Goal: Task Accomplishment & Management: Manage account settings

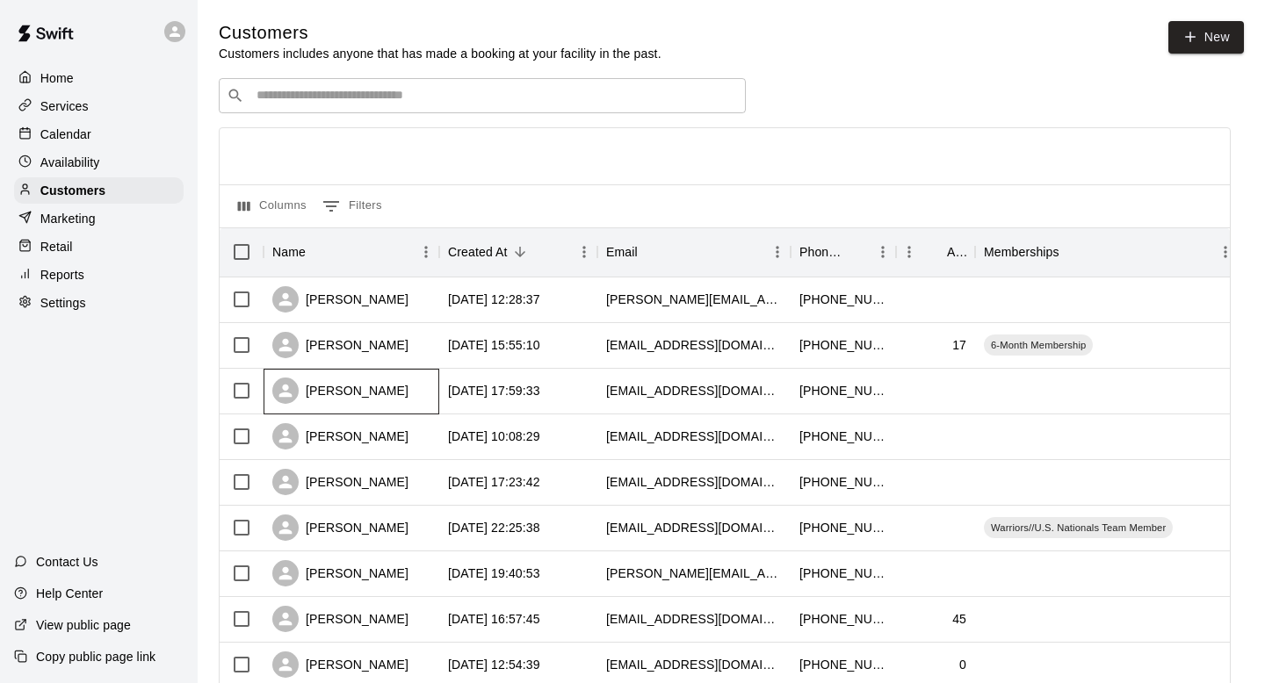
click at [428, 392] on div "[PERSON_NAME]" at bounding box center [352, 392] width 176 height 46
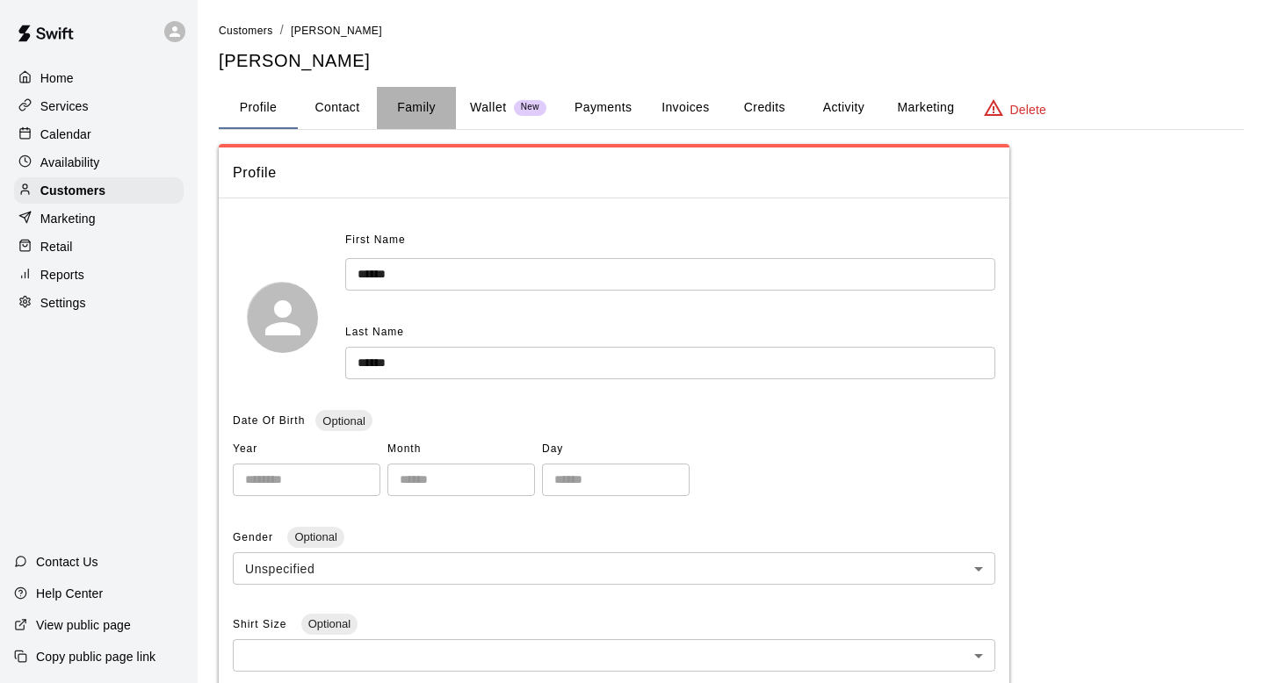
click at [400, 111] on button "Family" at bounding box center [416, 108] width 79 height 42
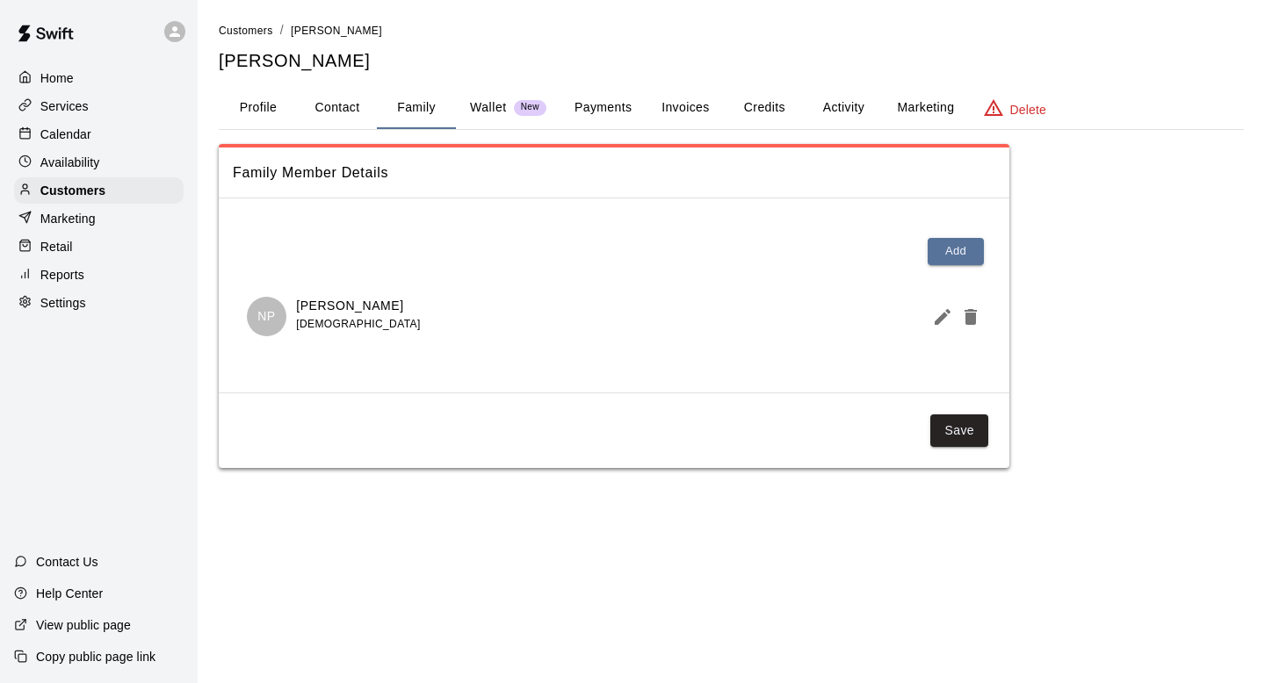
click at [283, 108] on button "Profile" at bounding box center [258, 108] width 79 height 42
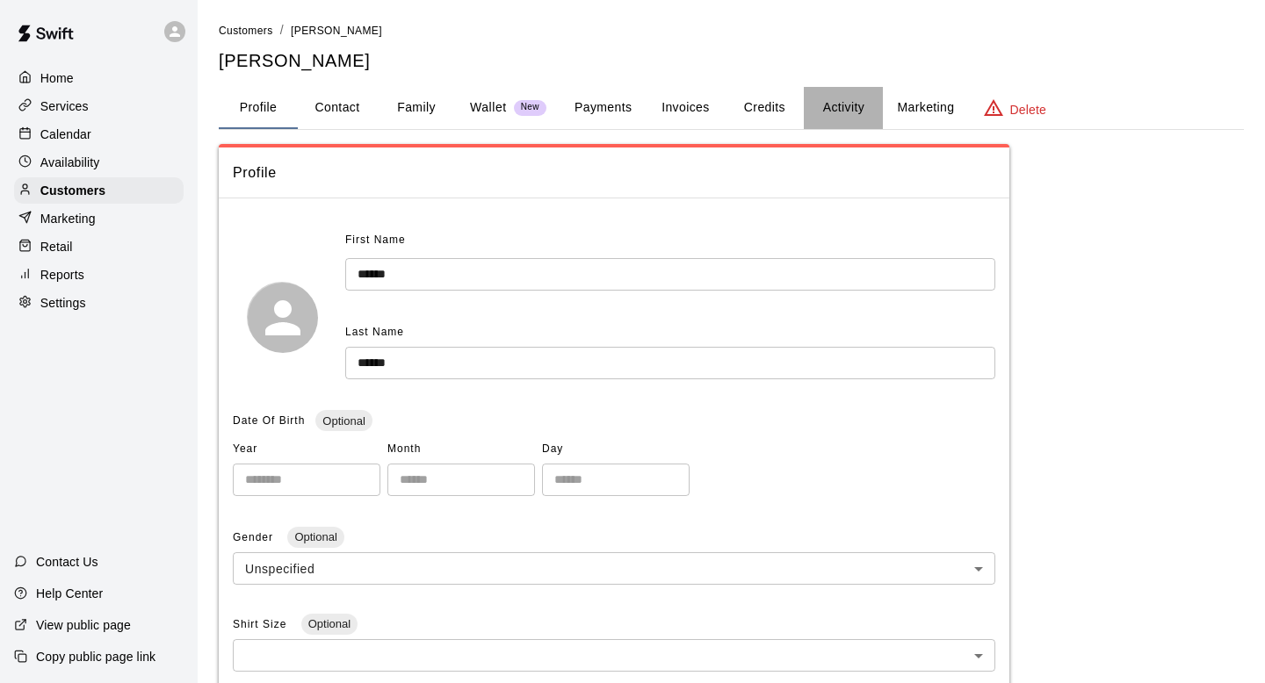
click at [843, 103] on button "Activity" at bounding box center [843, 108] width 79 height 42
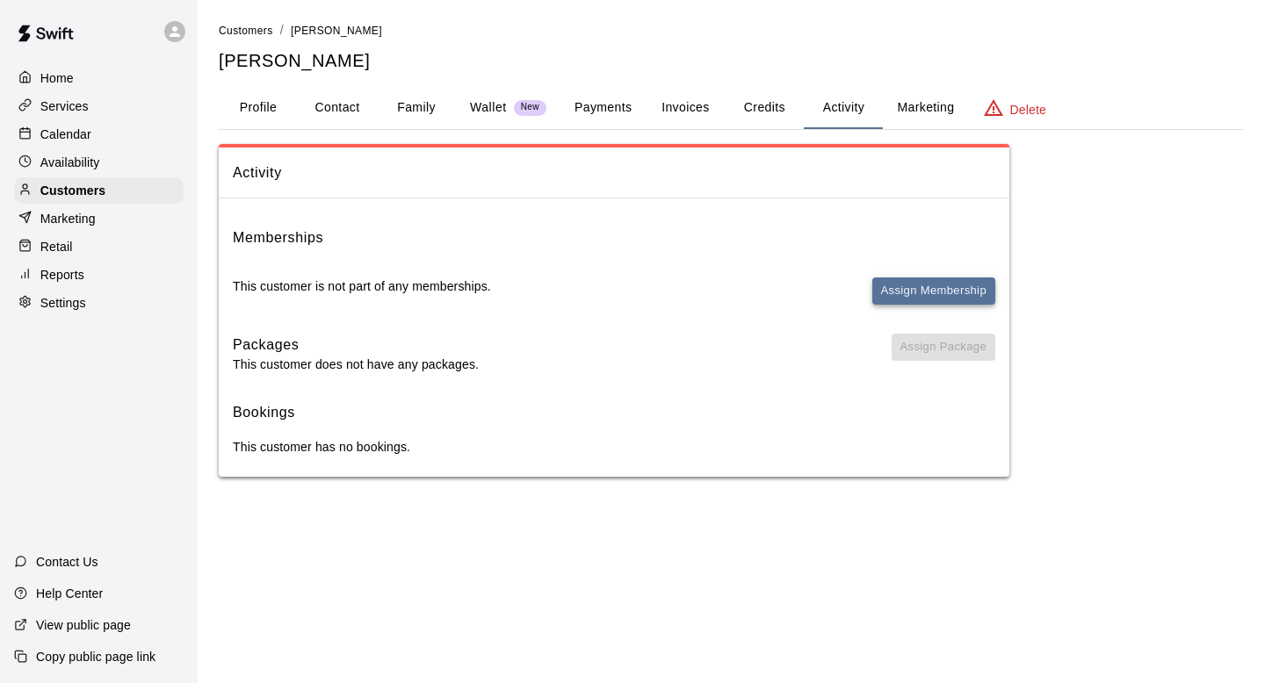
click at [899, 291] on button "Assign Membership" at bounding box center [933, 291] width 123 height 27
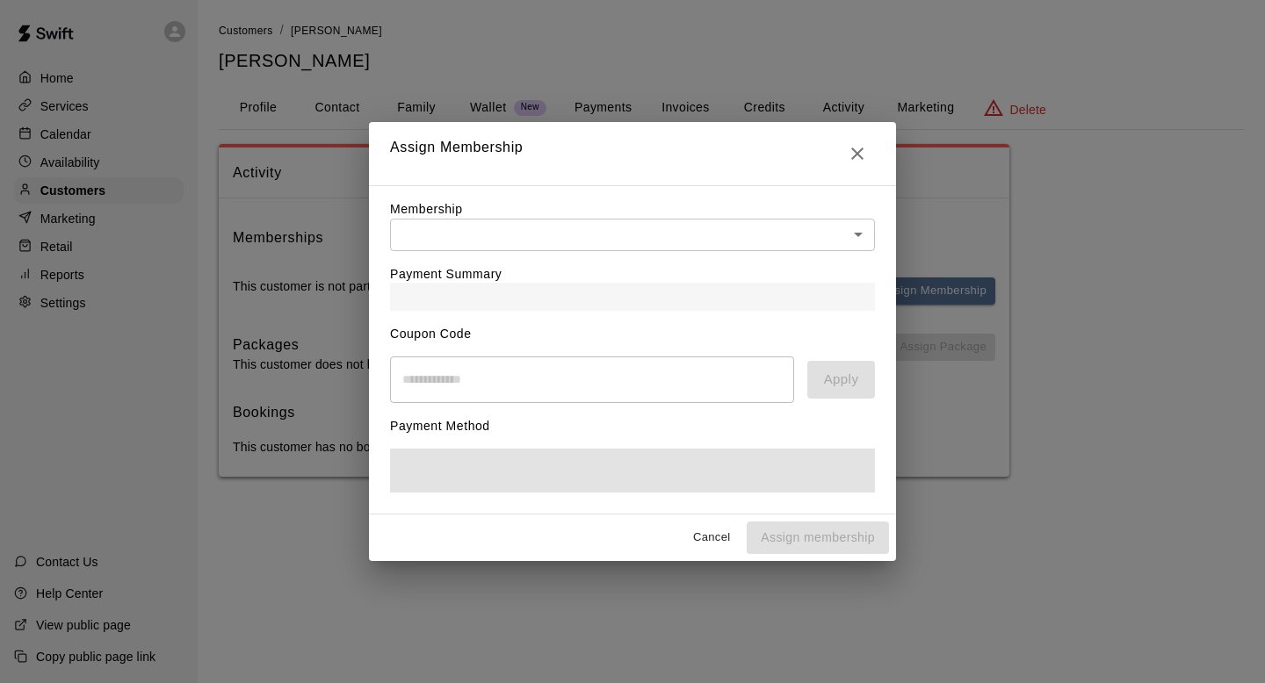
click at [729, 230] on body "Home Services Calendar Availability Customers Marketing Retail Reports Settings…" at bounding box center [632, 256] width 1265 height 512
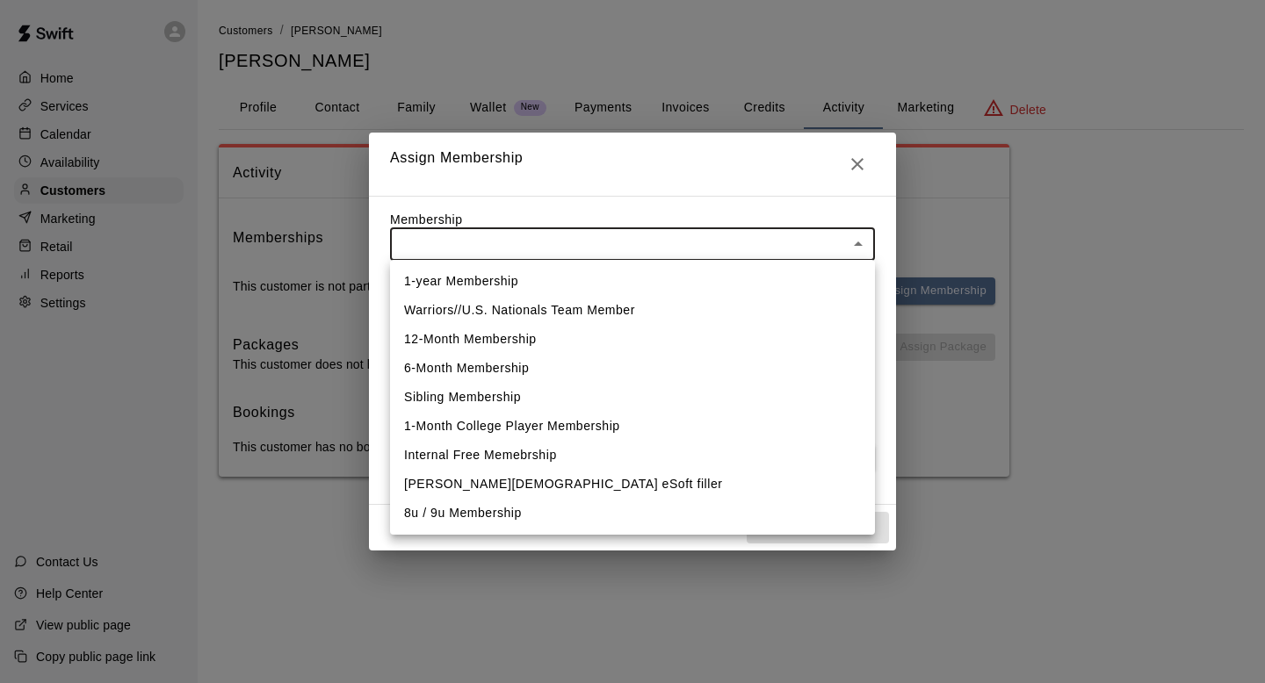
click at [569, 303] on li "Warriors//U.S. Nationals Team Member" at bounding box center [632, 310] width 485 height 29
type input "**********"
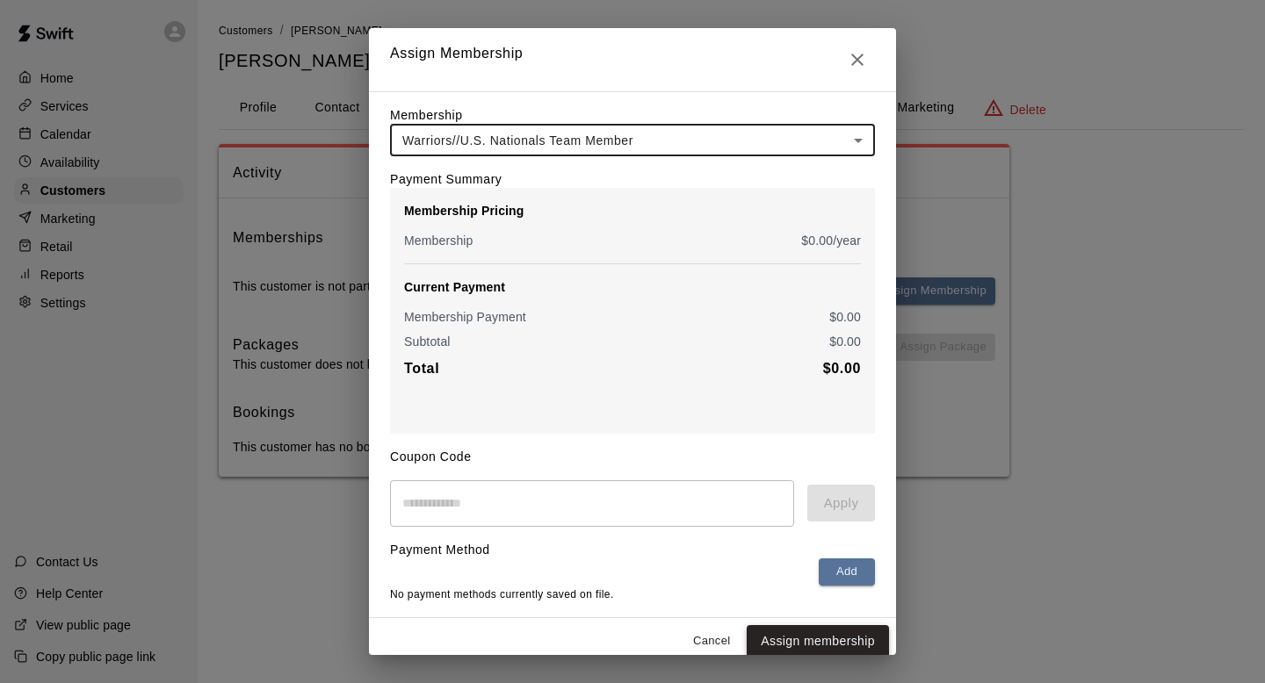
click at [818, 652] on button "Assign membership" at bounding box center [818, 642] width 142 height 33
